Goal: Task Accomplishment & Management: Complete application form

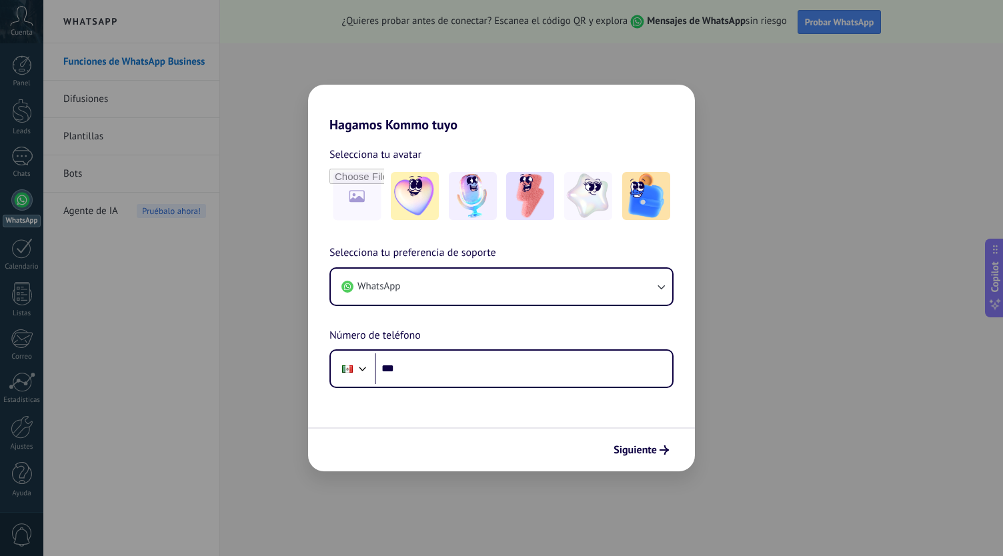
click at [748, 255] on div "Hagamos Kommo tuyo Selecciona tu avatar Selecciona tu preferencia de soporte Wh…" at bounding box center [501, 278] width 1003 height 556
click at [636, 445] on span "Siguiente" at bounding box center [634, 449] width 43 height 9
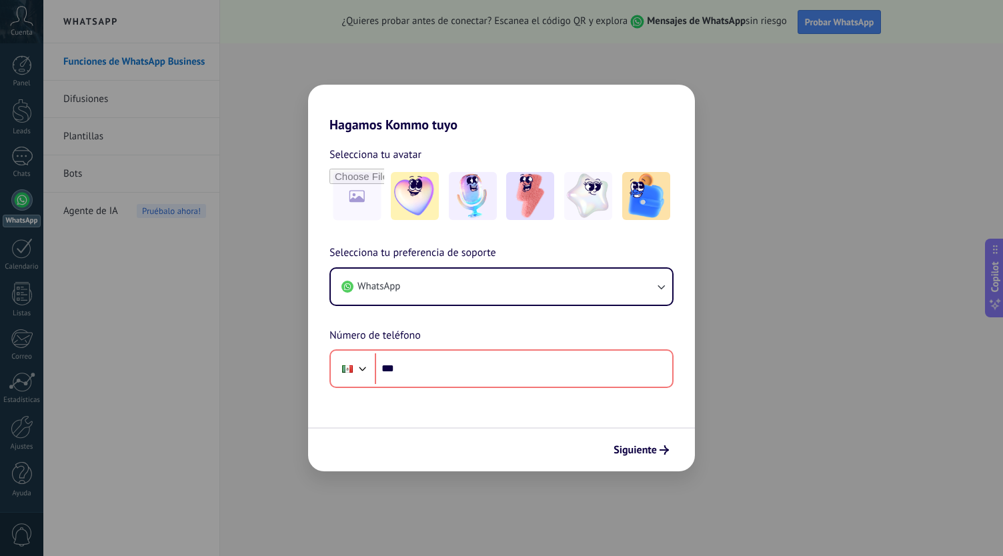
click at [639, 103] on h2 "Hagamos Kommo tuyo" at bounding box center [501, 109] width 387 height 48
click at [489, 45] on div "Hagamos Kommo tuyo Selecciona tu avatar Selecciona tu preferencia de soporte Wh…" at bounding box center [501, 278] width 1003 height 556
click at [423, 186] on img at bounding box center [415, 196] width 48 height 48
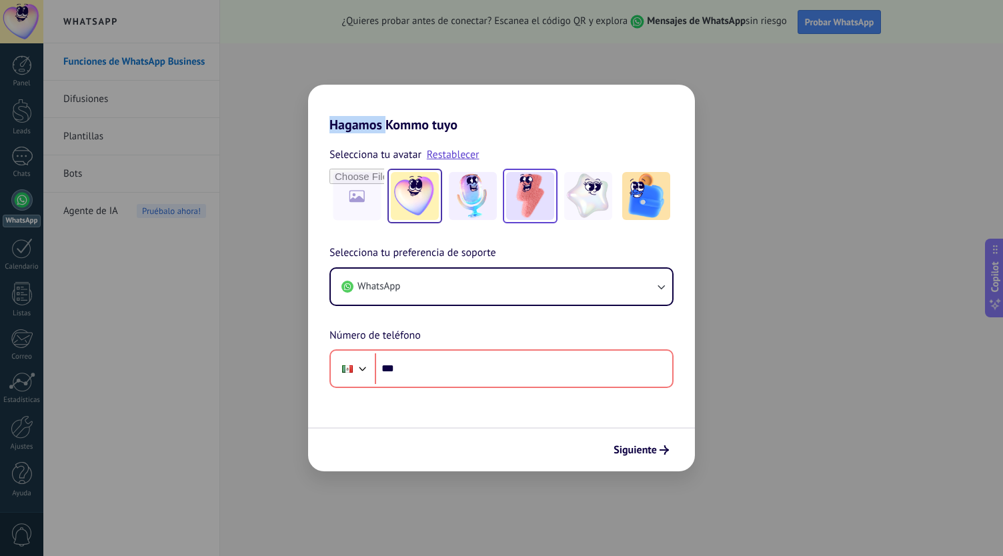
click at [523, 181] on img at bounding box center [530, 196] width 48 height 48
click at [225, 195] on div "Hagamos Kommo tuyo Selecciona tu avatar Restablecer Selecciona tu preferencia d…" at bounding box center [501, 278] width 1003 height 556
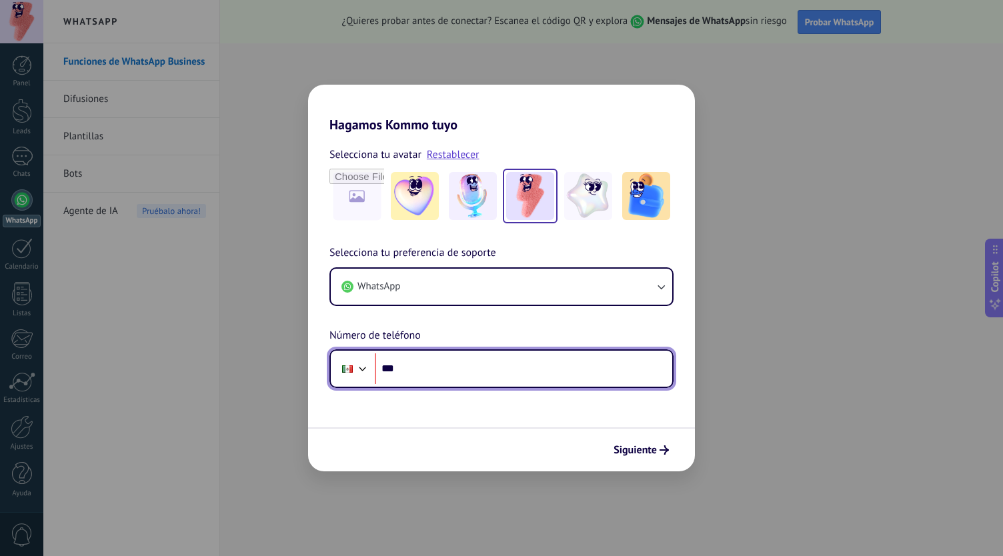
click at [551, 374] on input "***" at bounding box center [523, 368] width 297 height 31
type input "**********"
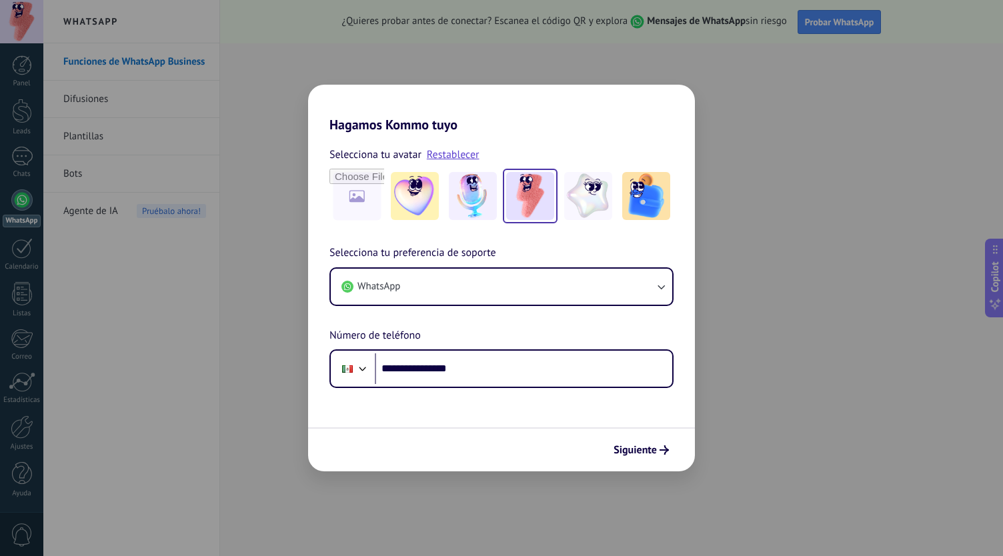
click at [643, 453] on span "Siguiente" at bounding box center [634, 449] width 43 height 9
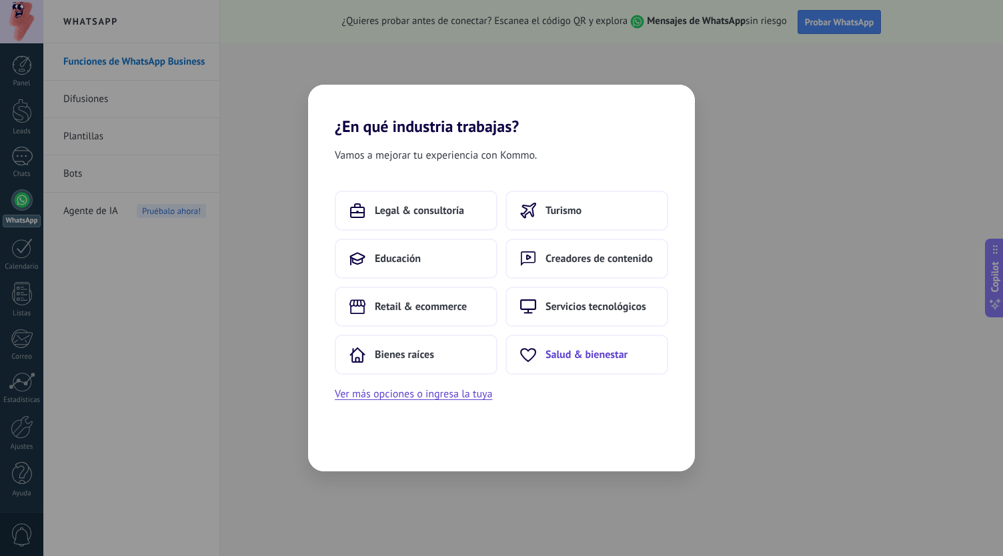
click at [565, 363] on button "Salud & bienestar" at bounding box center [586, 355] width 163 height 40
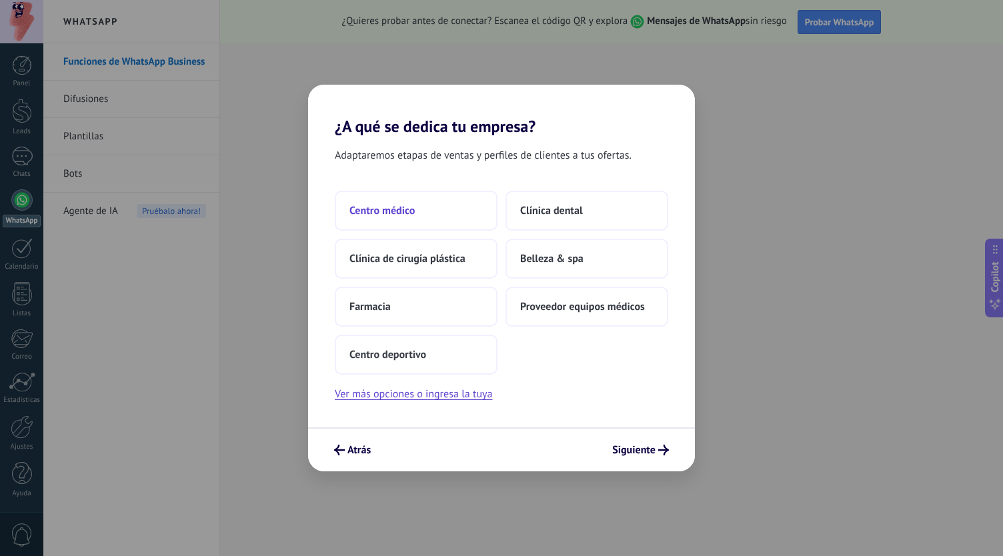
click at [467, 207] on button "Centro médico" at bounding box center [416, 211] width 163 height 40
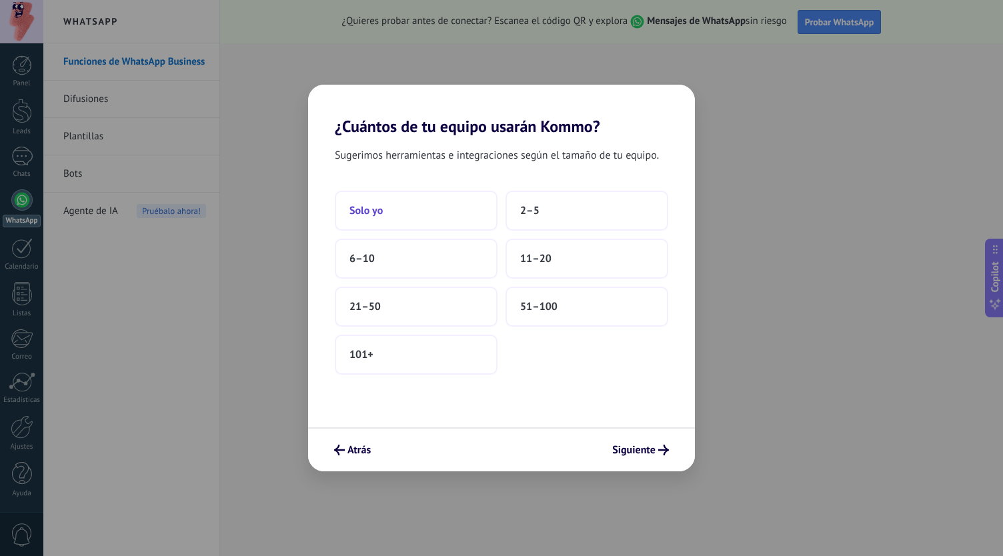
click at [405, 211] on button "Solo yo" at bounding box center [416, 211] width 163 height 40
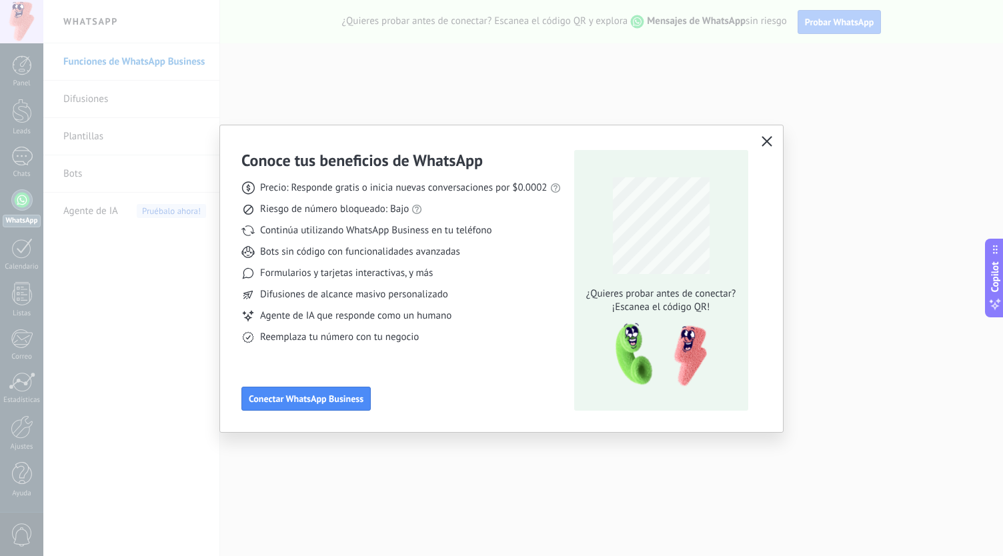
click at [765, 139] on use "button" at bounding box center [766, 141] width 10 height 10
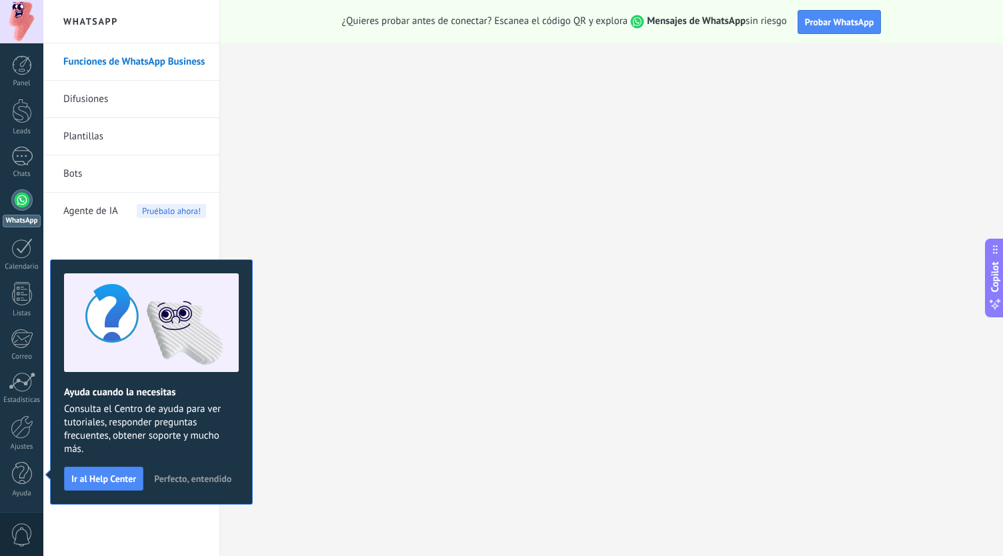
click at [197, 475] on span "Perfecto, entendido" at bounding box center [192, 478] width 77 height 9
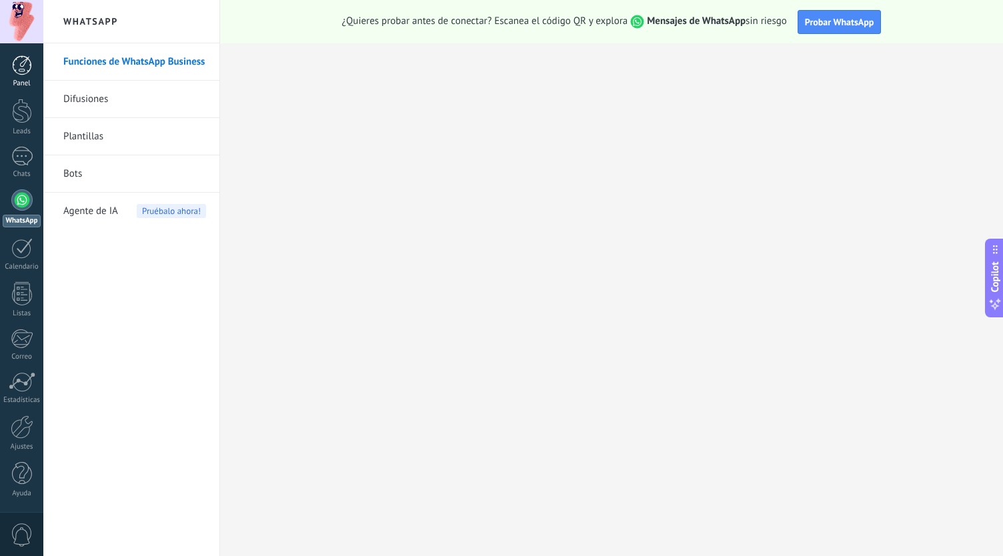
click at [15, 71] on div at bounding box center [22, 65] width 20 height 20
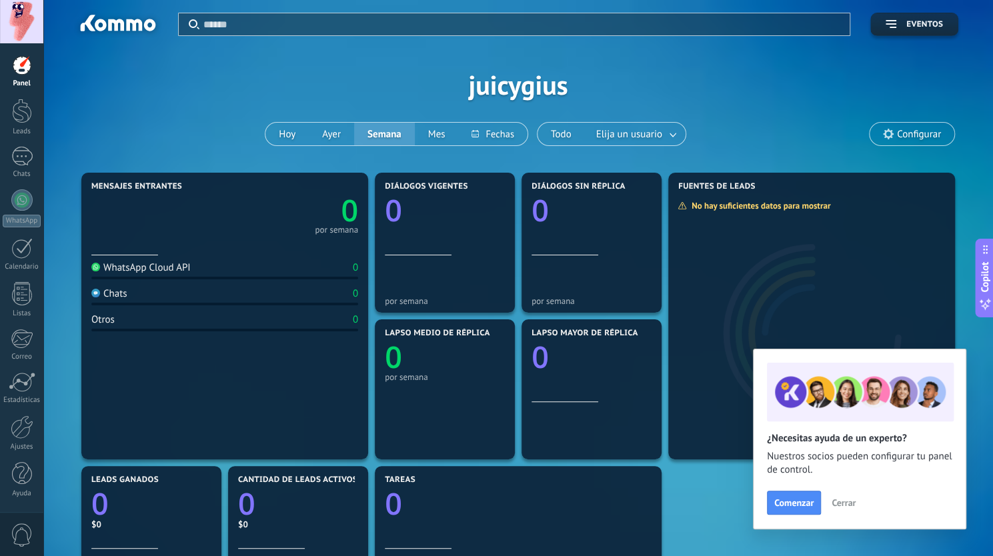
click at [853, 499] on span "Cerrar" at bounding box center [843, 502] width 24 height 9
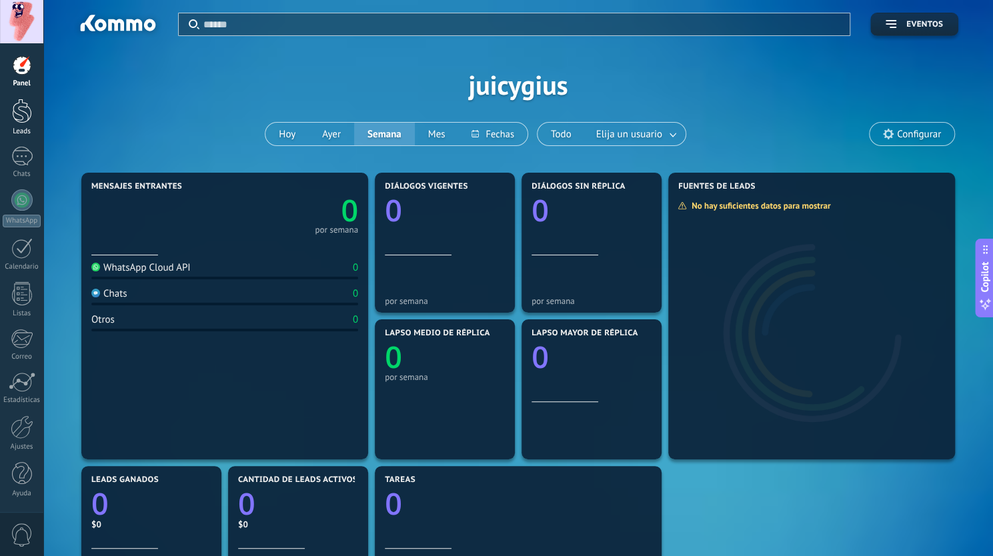
click at [19, 116] on div at bounding box center [22, 111] width 20 height 25
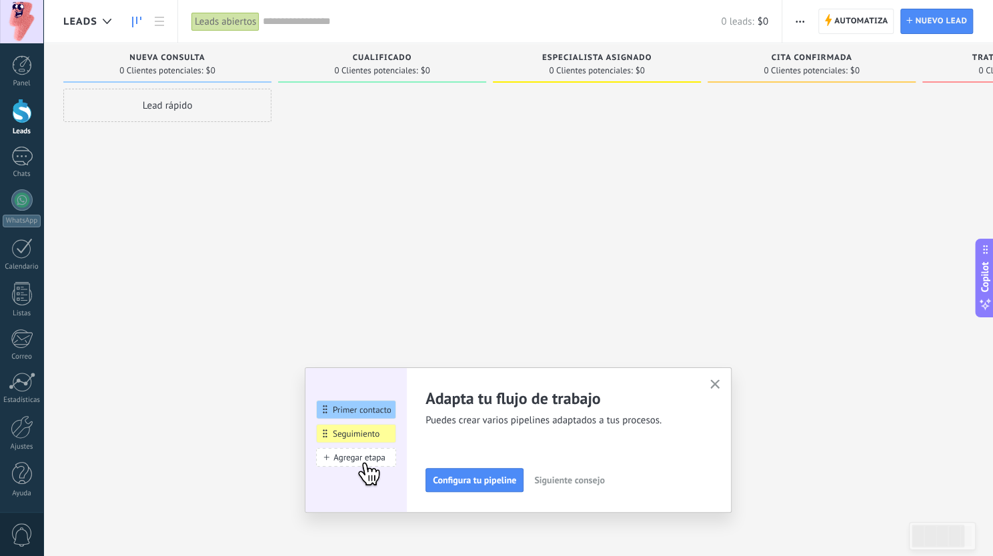
click at [723, 383] on button "button" at bounding box center [715, 385] width 17 height 18
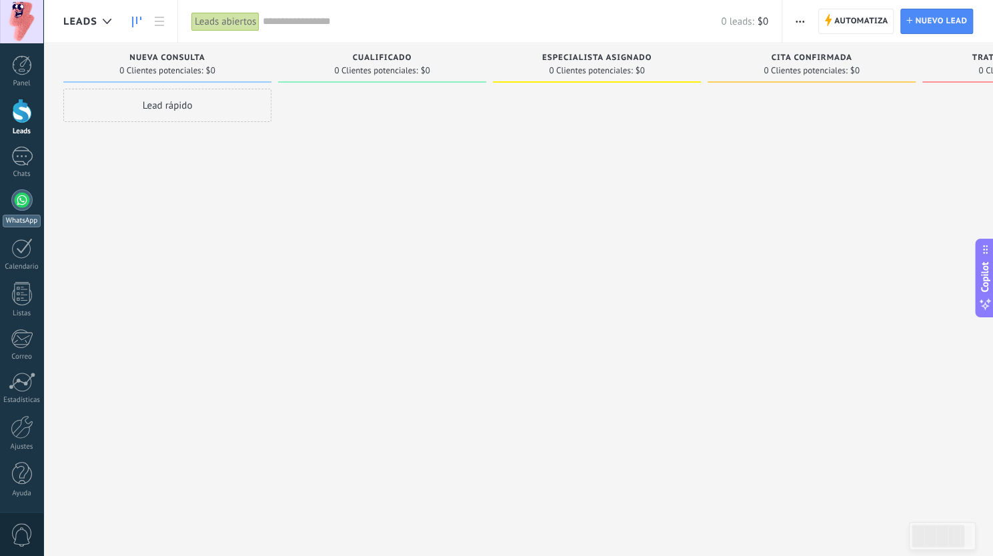
click at [23, 213] on link "WhatsApp" at bounding box center [21, 208] width 43 height 38
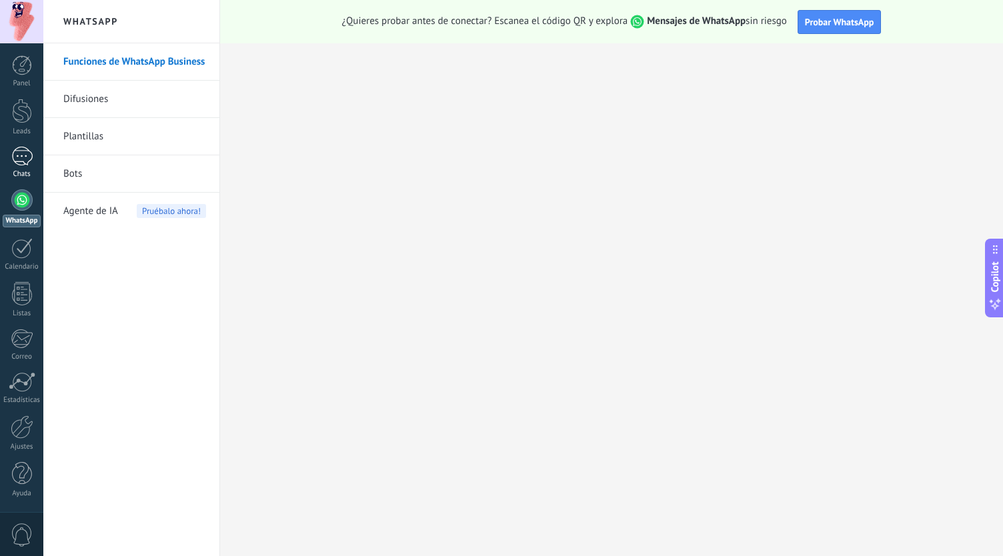
click at [13, 155] on div at bounding box center [21, 156] width 21 height 19
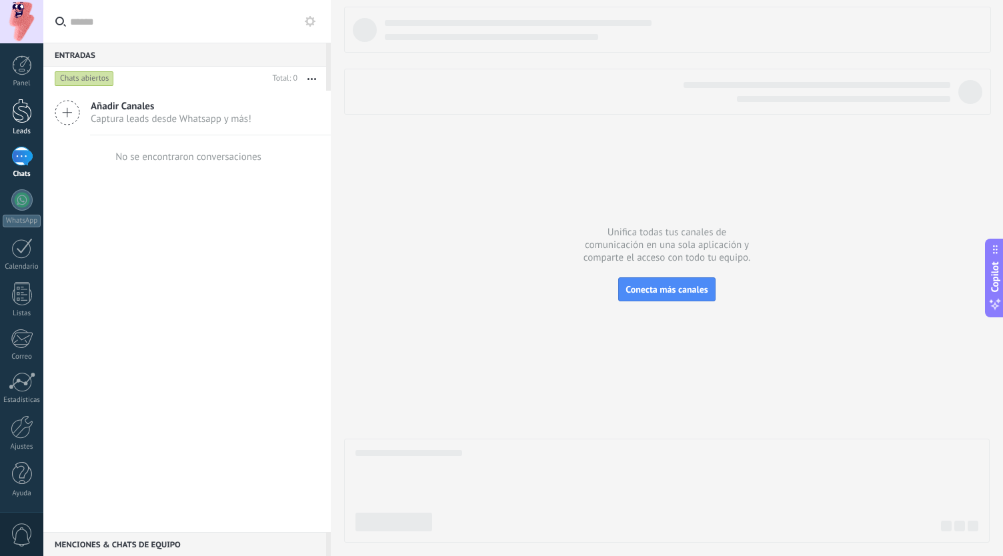
click at [15, 117] on div at bounding box center [22, 111] width 20 height 25
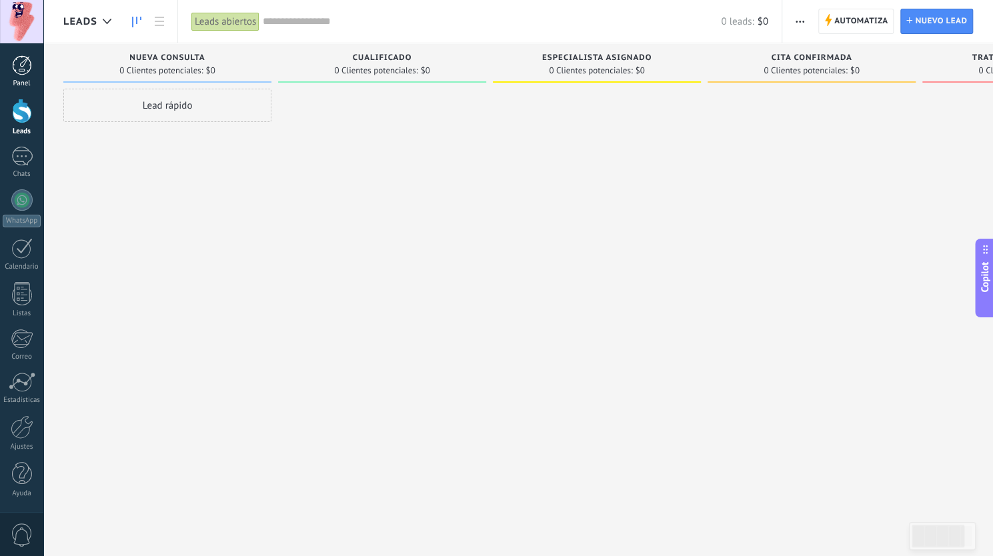
click at [17, 71] on div at bounding box center [22, 65] width 20 height 20
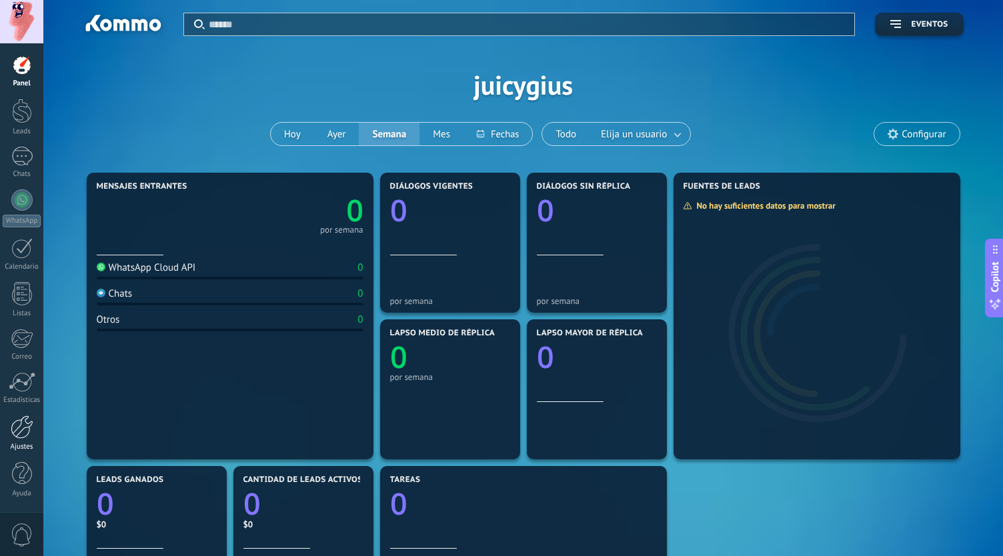
click at [17, 431] on div at bounding box center [22, 426] width 23 height 23
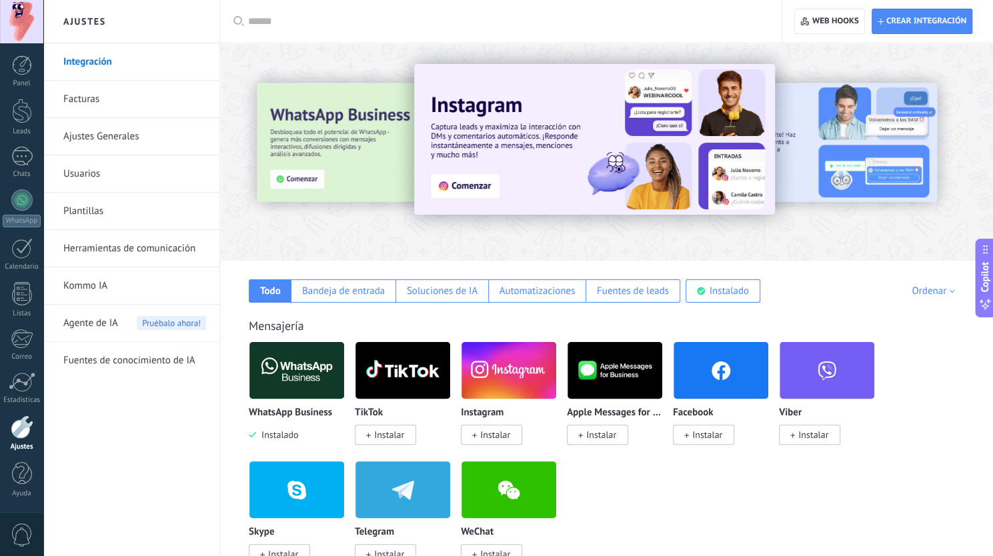
scroll to position [67, 0]
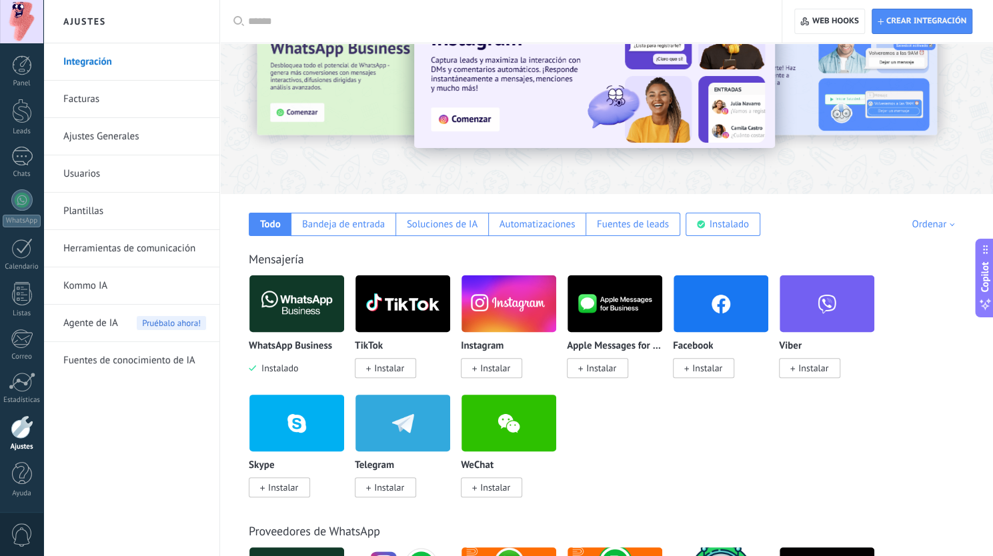
click at [732, 302] on img at bounding box center [720, 303] width 95 height 65
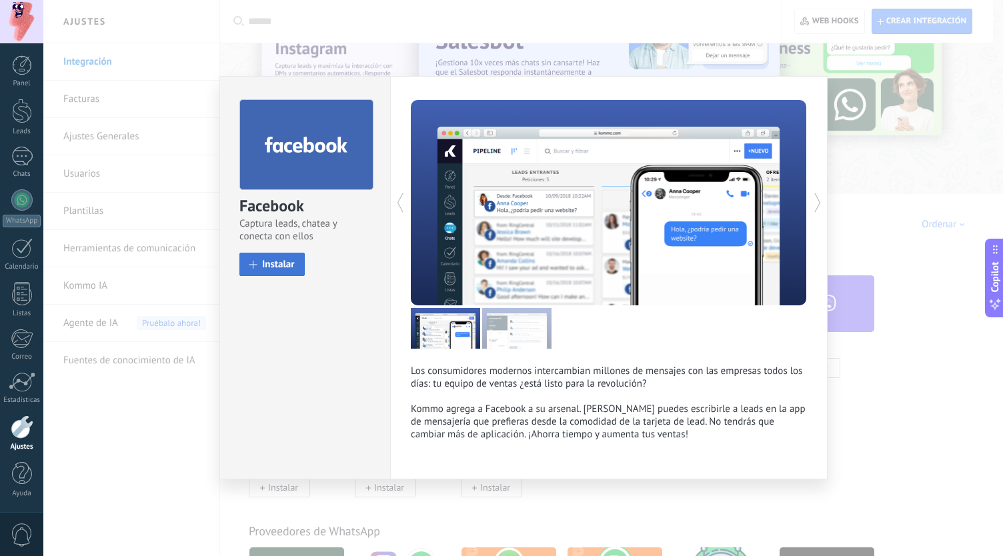
click at [249, 262] on span at bounding box center [253, 265] width 8 height 8
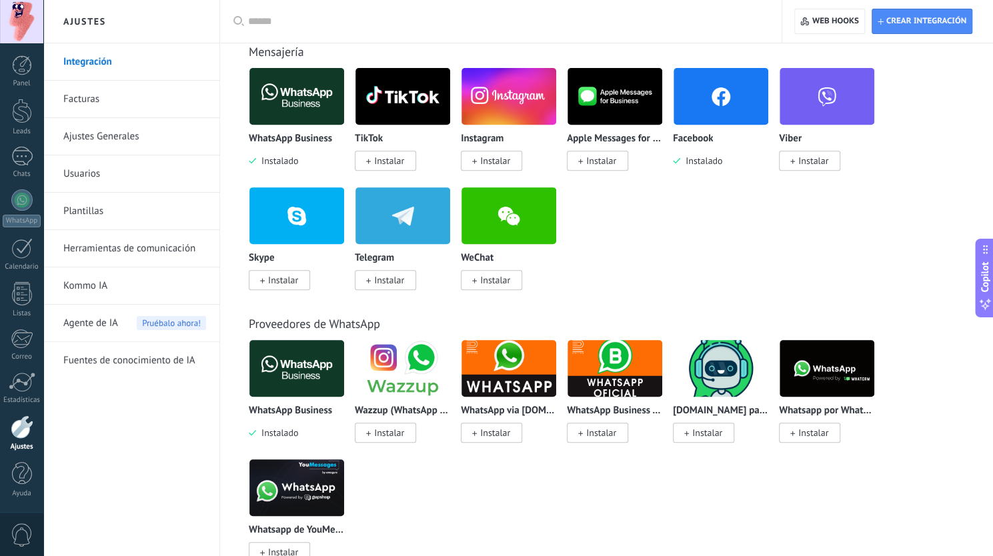
scroll to position [275, 0]
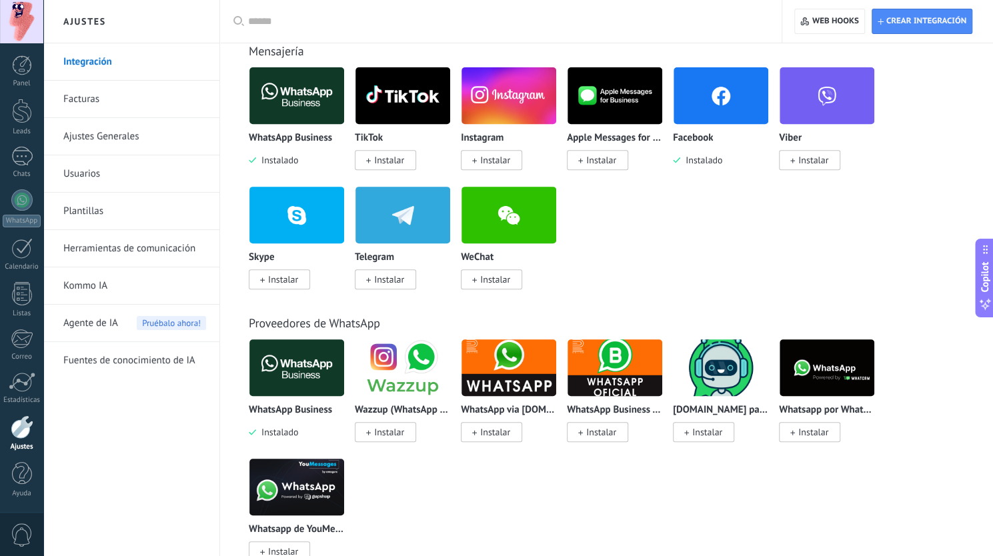
click at [83, 105] on link "Facturas" at bounding box center [134, 99] width 143 height 37
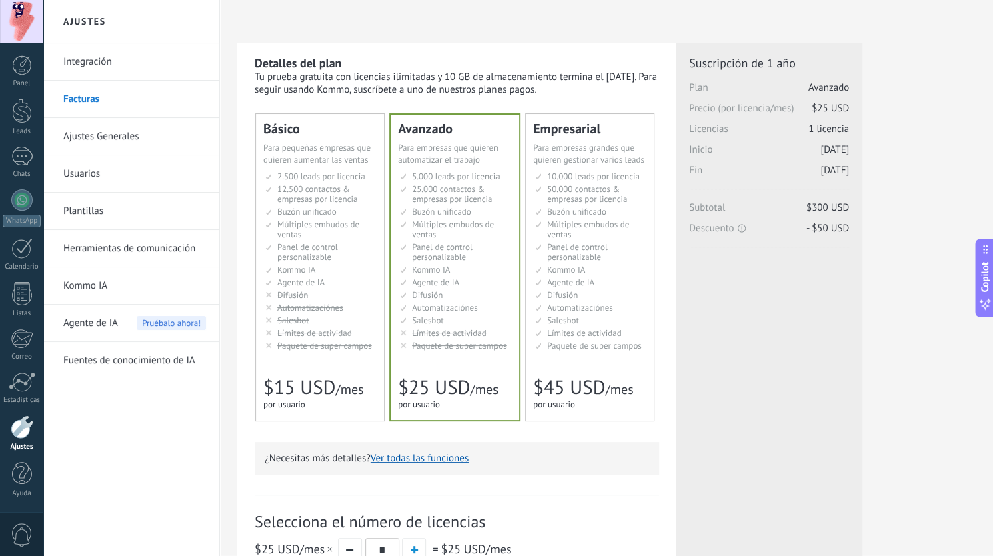
scroll to position [4, 0]
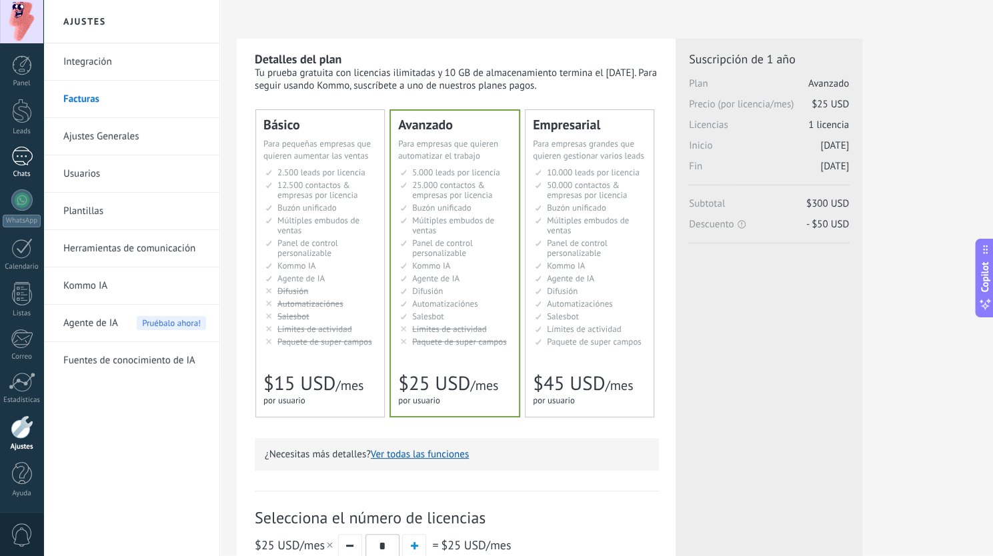
click at [21, 173] on div "Chats" at bounding box center [22, 174] width 39 height 9
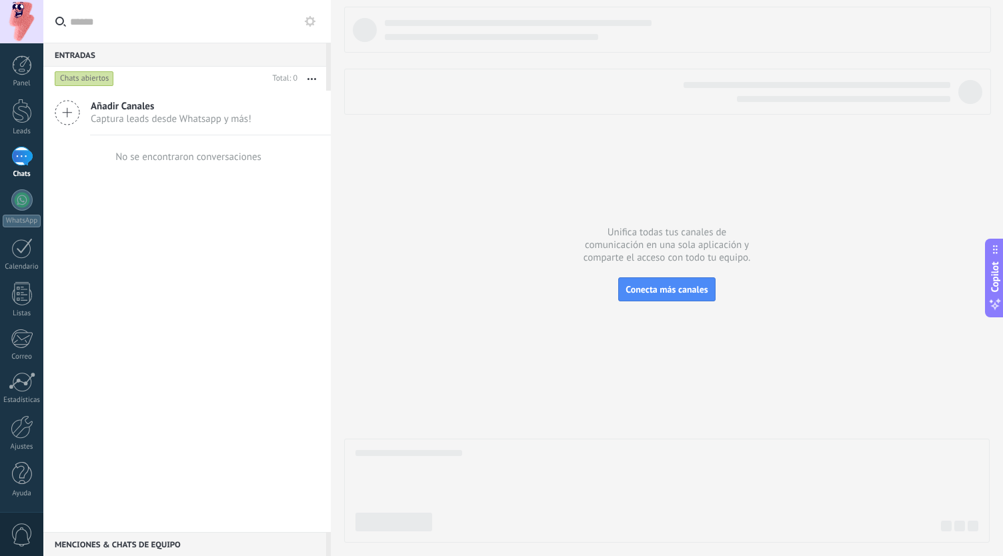
click at [111, 117] on span "Captura leads desde Whatsapp y más!" at bounding box center [171, 119] width 161 height 13
